Goal: Navigation & Orientation: Go to known website

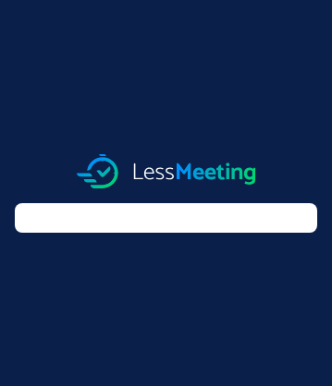
click at [165, 170] on img at bounding box center [166, 171] width 179 height 34
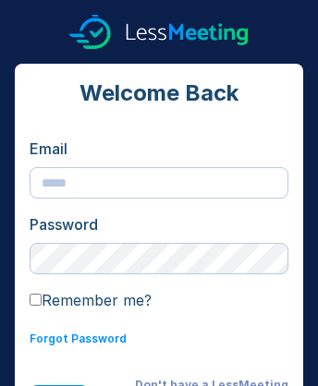
click at [159, 31] on img at bounding box center [158, 32] width 179 height 34
